Goal: Task Accomplishment & Management: Manage account settings

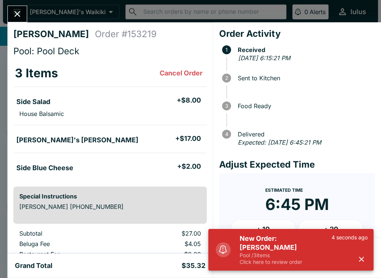
click at [360, 260] on icon "button" at bounding box center [361, 259] width 5 height 5
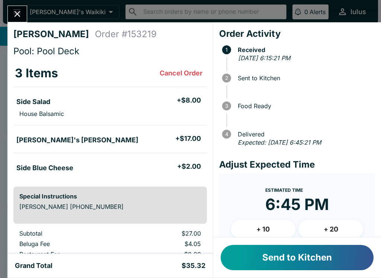
click at [327, 260] on button "Send to Kitchen" at bounding box center [297, 257] width 153 height 25
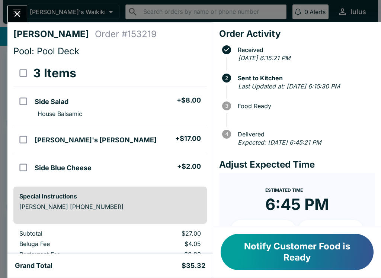
click at [277, 276] on div "Notify Customer Food is Ready" at bounding box center [297, 252] width 168 height 51
click at [267, 253] on button "Notify Customer Food is Ready" at bounding box center [297, 252] width 153 height 36
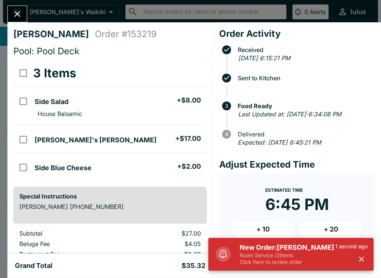
click at [8, 12] on button "Close" at bounding box center [17, 14] width 19 height 16
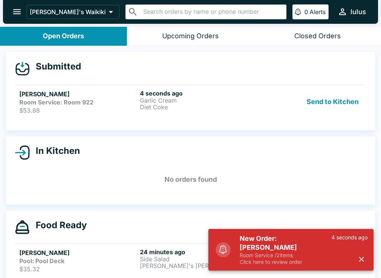
click at [48, 103] on strong "Room Service: Room 922" at bounding box center [56, 102] width 74 height 7
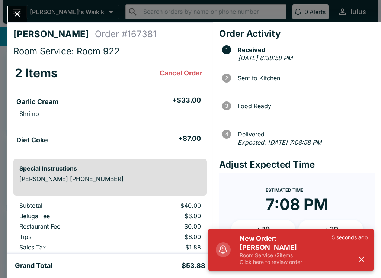
click at [353, 254] on div "5 seconds ago" at bounding box center [350, 249] width 36 height 31
click at [361, 263] on icon "button" at bounding box center [361, 259] width 9 height 9
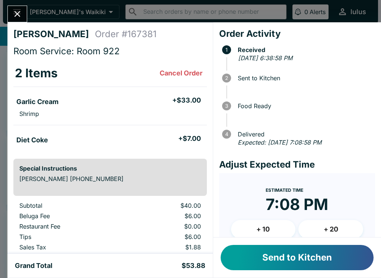
click at [319, 253] on button "Send to Kitchen" at bounding box center [297, 257] width 153 height 25
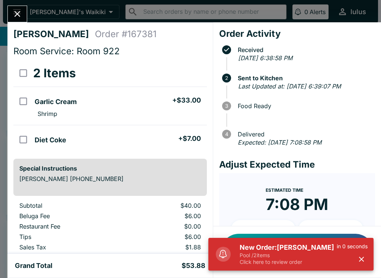
click at [19, 8] on button "Close" at bounding box center [17, 14] width 19 height 16
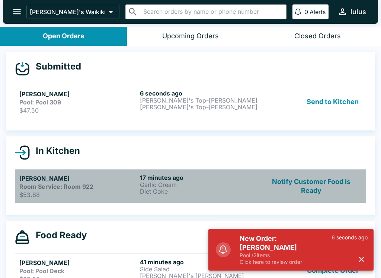
click at [179, 173] on link "[PERSON_NAME] Room Service: Room 922 $53.88 17 minutes ago Garlic Cream Diet Co…" at bounding box center [190, 186] width 351 height 34
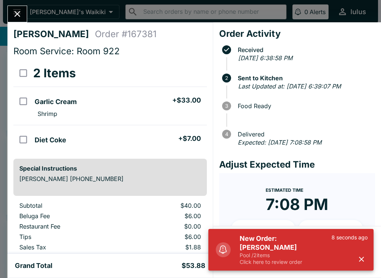
click at [365, 255] on button "button" at bounding box center [361, 259] width 12 height 12
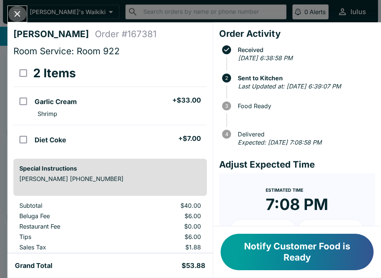
click at [13, 14] on icon "Close" at bounding box center [17, 14] width 10 height 10
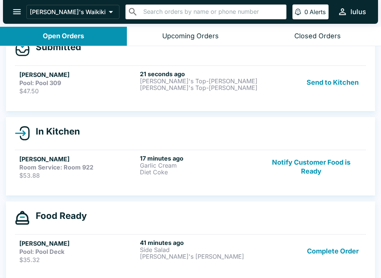
scroll to position [20, 0]
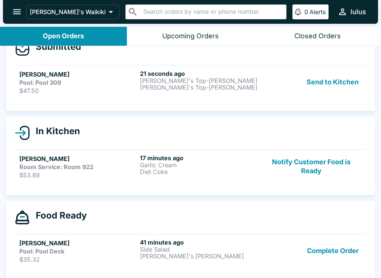
click at [24, 74] on h5 "[PERSON_NAME]" at bounding box center [78, 74] width 118 height 9
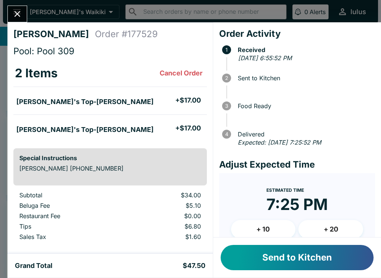
click at [349, 262] on button "Send to Kitchen" at bounding box center [297, 257] width 153 height 25
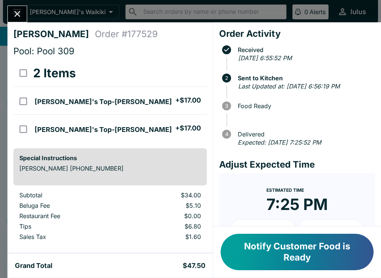
click at [14, 12] on icon "Close" at bounding box center [17, 14] width 10 height 10
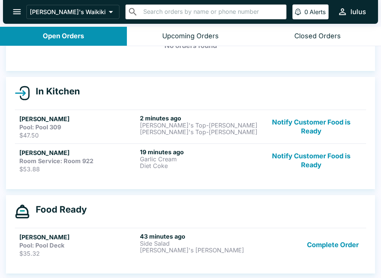
scroll to position [49, 0]
click at [33, 243] on strong "Pool: Pool Deck" at bounding box center [41, 245] width 45 height 7
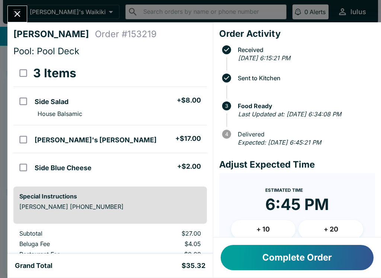
click at [344, 262] on button "Complete Order" at bounding box center [297, 257] width 153 height 25
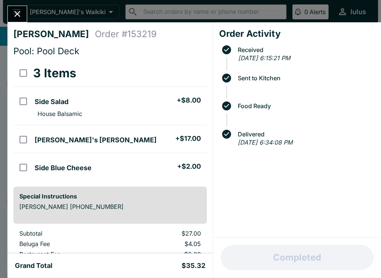
scroll to position [39, 0]
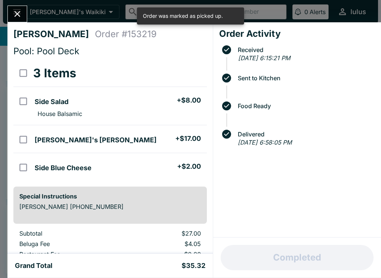
click at [11, 7] on button "Close" at bounding box center [17, 14] width 19 height 16
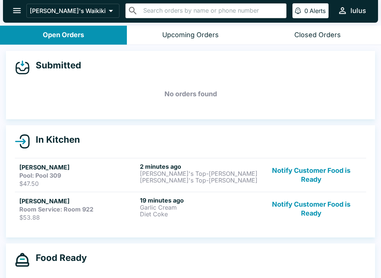
click at [235, 238] on div "Submitted No orders found In Kitchen [PERSON_NAME] Pool: Pool 309 $47.50 2 minu…" at bounding box center [190, 162] width 381 height 234
click at [43, 173] on strong "Pool: Pool 309" at bounding box center [40, 175] width 42 height 7
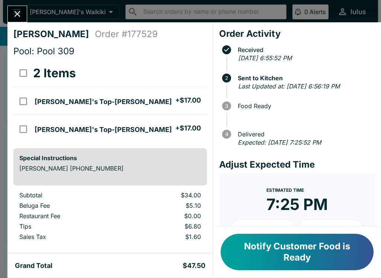
click at [285, 259] on button "Notify Customer Food is Ready" at bounding box center [297, 252] width 153 height 36
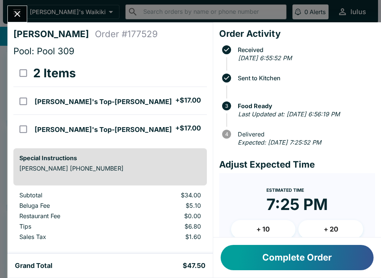
click at [25, 13] on button "Close" at bounding box center [17, 14] width 19 height 16
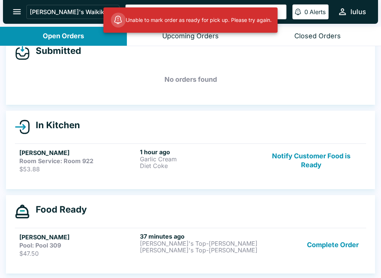
scroll to position [17, 0]
click at [84, 157] on strong "Room Service: Room 922" at bounding box center [56, 160] width 74 height 7
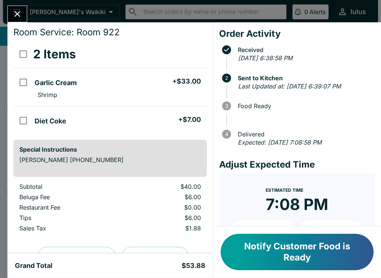
scroll to position [21, 0]
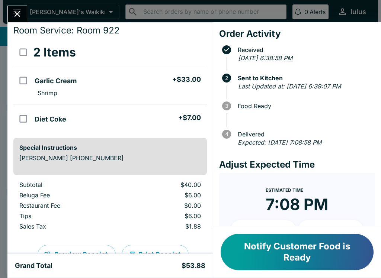
click at [15, 10] on icon "Close" at bounding box center [17, 14] width 10 height 10
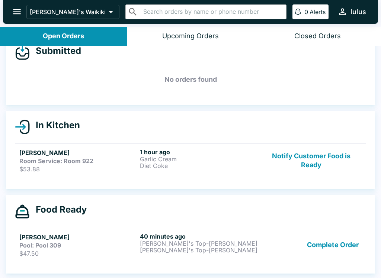
scroll to position [16, 0]
click at [64, 239] on h5 "[PERSON_NAME]" at bounding box center [78, 237] width 118 height 9
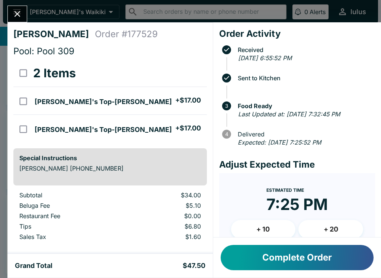
click at [276, 267] on button "Complete Order" at bounding box center [297, 257] width 153 height 25
click at [327, 260] on button "Complete Order" at bounding box center [297, 257] width 153 height 25
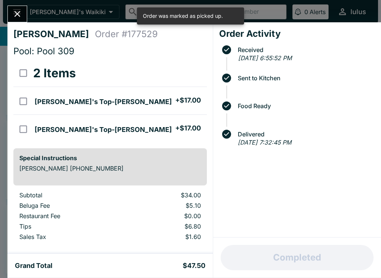
click at [17, 17] on icon "Close" at bounding box center [17, 14] width 10 height 10
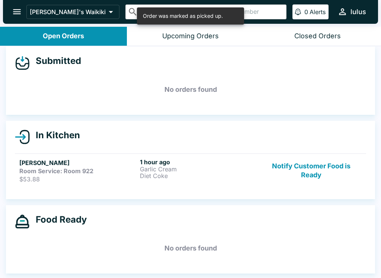
click at [84, 176] on link "[PERSON_NAME] Room Service: Room 922 $53.88 1 hour ago Garlic Cream Diet Coke N…" at bounding box center [190, 171] width 351 height 34
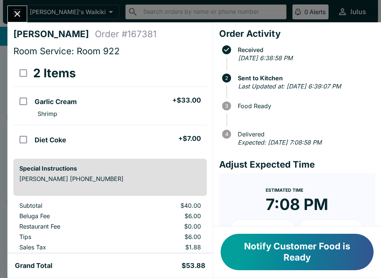
click at [303, 248] on button "Notify Customer Food is Ready" at bounding box center [297, 252] width 153 height 36
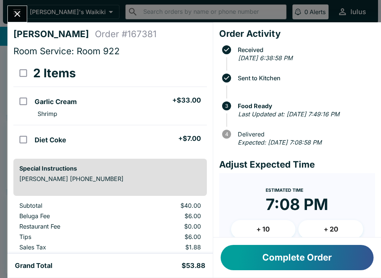
click at [326, 261] on button "Complete Order" at bounding box center [297, 257] width 153 height 25
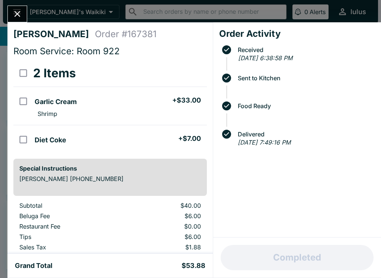
click at [13, 8] on button "Close" at bounding box center [17, 14] width 19 height 16
